Goal: Navigation & Orientation: Find specific page/section

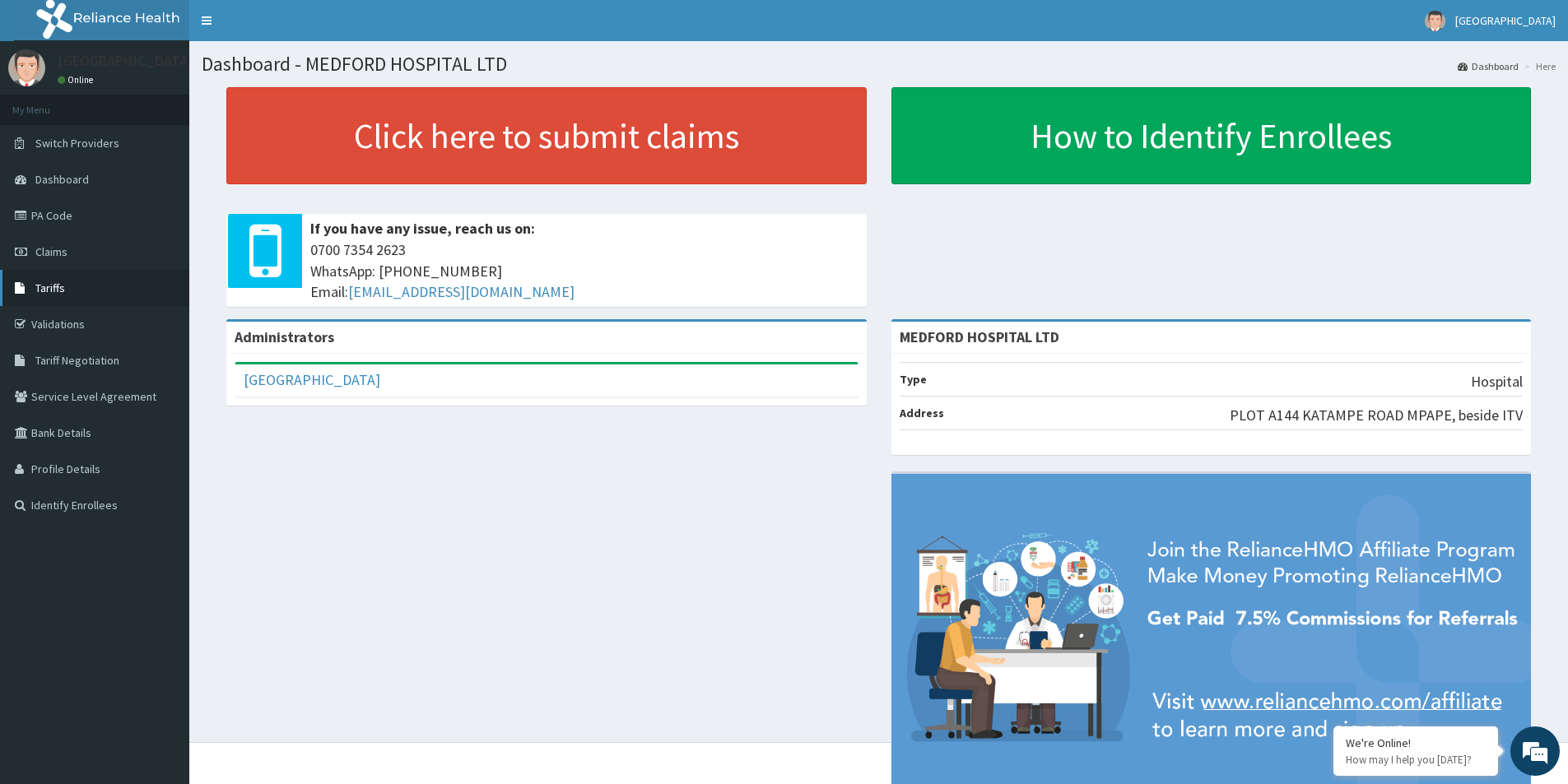
click at [63, 288] on span "Tariffs" at bounding box center [50, 288] width 30 height 15
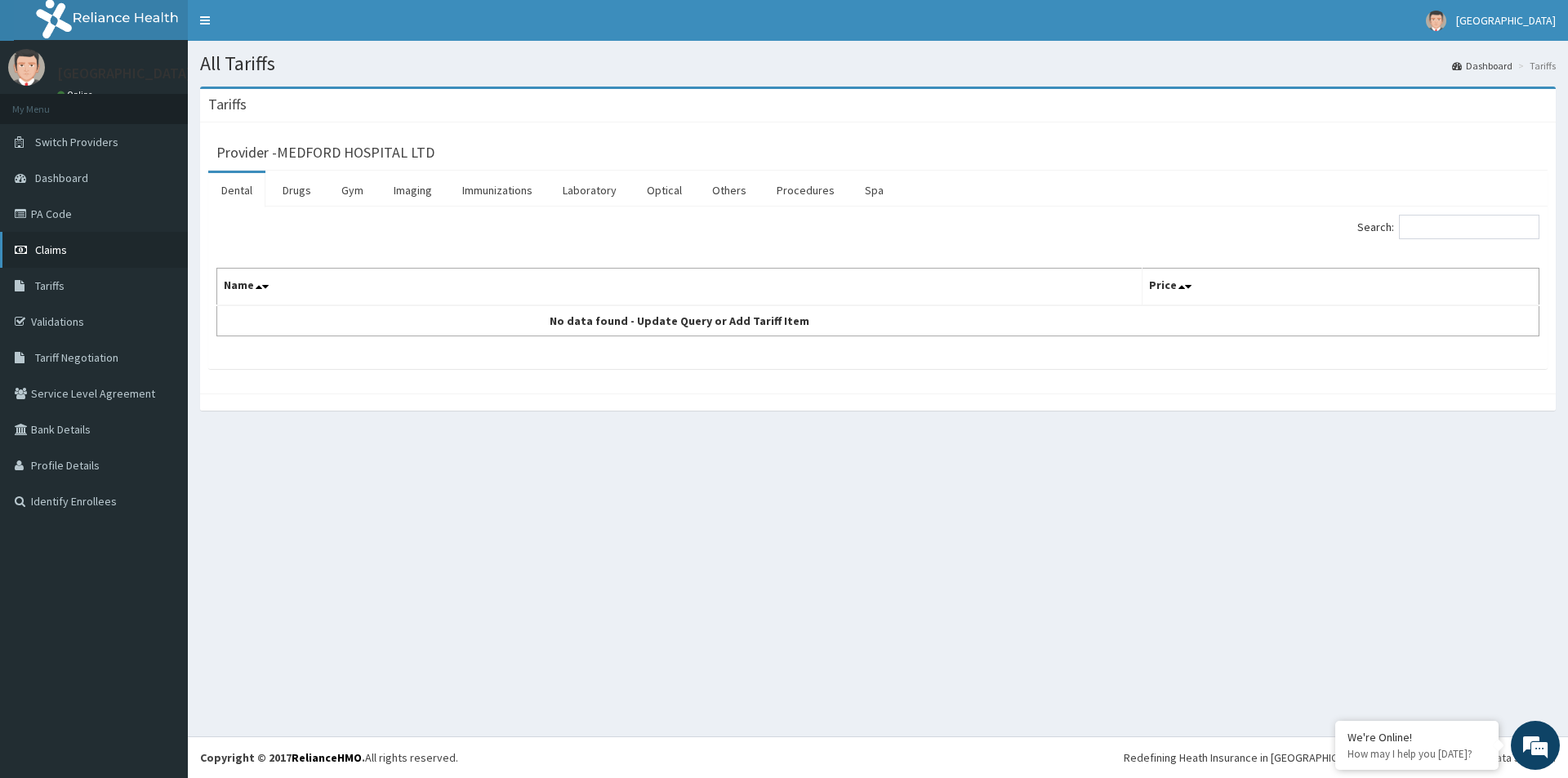
click at [61, 248] on span "Claims" at bounding box center [51, 250] width 32 height 15
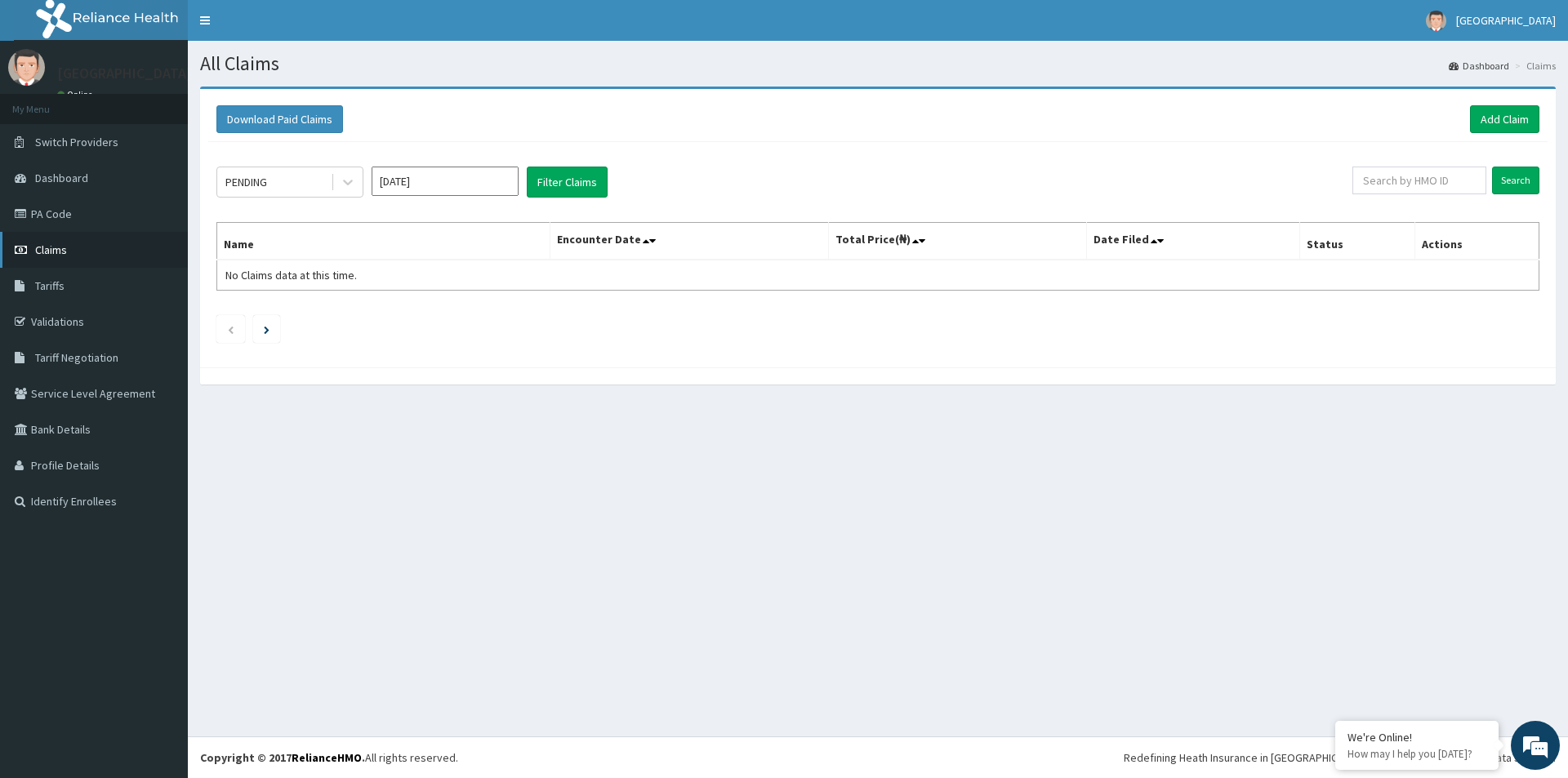
click at [60, 242] on link "Claims" at bounding box center [94, 250] width 188 height 36
click at [63, 287] on span "Tariffs" at bounding box center [49, 286] width 29 height 15
